Goal: Navigation & Orientation: Find specific page/section

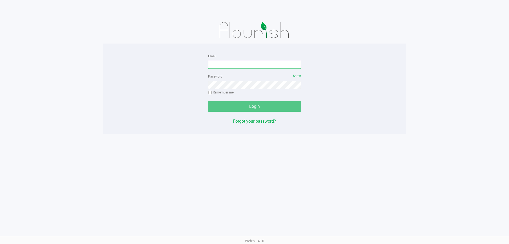
click at [233, 65] on input "Email" at bounding box center [254, 65] width 93 height 8
type input "[EMAIL_ADDRESS][DOMAIN_NAME]"
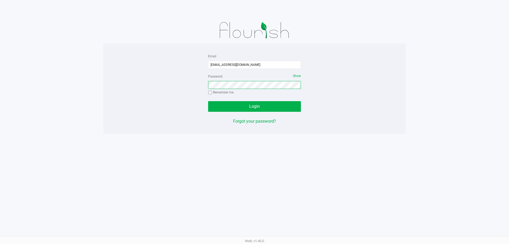
click at [208, 101] on button "Login" at bounding box center [254, 106] width 93 height 11
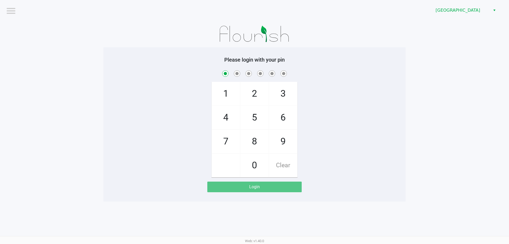
checkbox input "true"
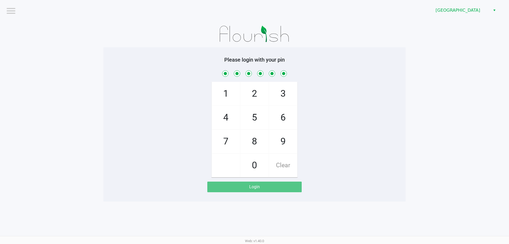
checkbox input "true"
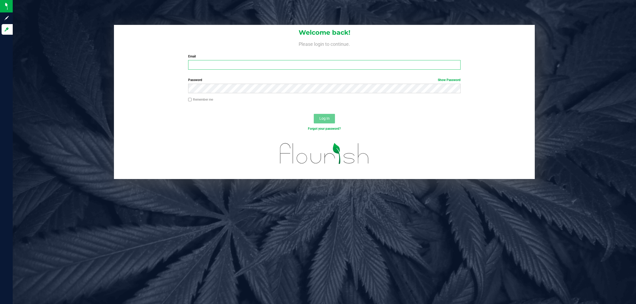
click at [197, 65] on input "Email" at bounding box center [324, 65] width 273 height 10
type input "shanderson@liveparallel.com"
click at [314, 114] on button "Log In" at bounding box center [324, 119] width 21 height 10
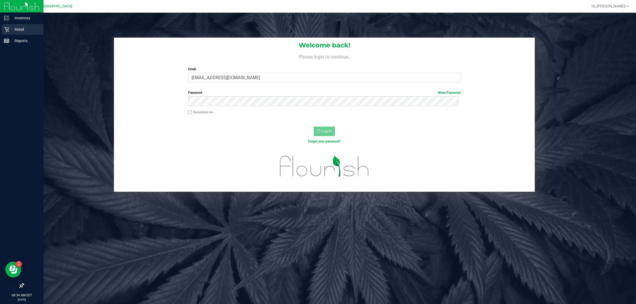
click at [24, 33] on div "Retail" at bounding box center [23, 29] width 42 height 11
click at [16, 45] on div "Reports" at bounding box center [23, 41] width 42 height 11
click at [27, 29] on p "Retail" at bounding box center [25, 29] width 32 height 6
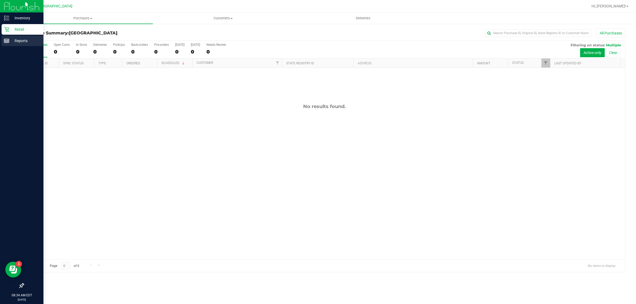
click at [31, 40] on p "Reports" at bounding box center [25, 41] width 32 height 6
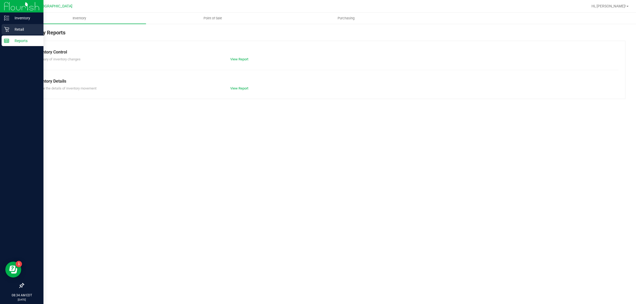
click at [35, 32] on p "Retail" at bounding box center [25, 29] width 32 height 6
